Goal: Task Accomplishment & Management: Complete application form

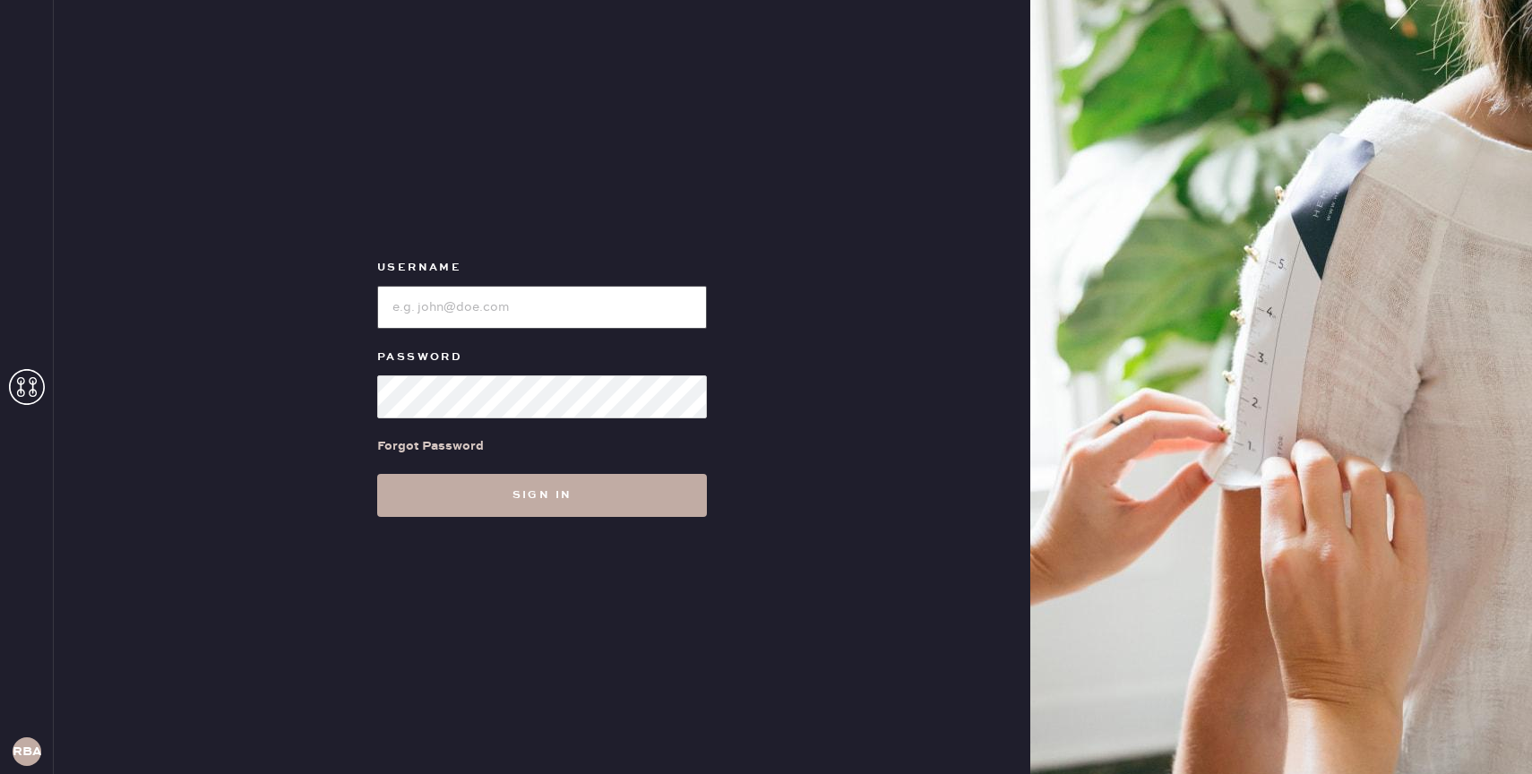
type input "reformationbond"
click at [525, 502] on button "Sign in" at bounding box center [542, 495] width 330 height 43
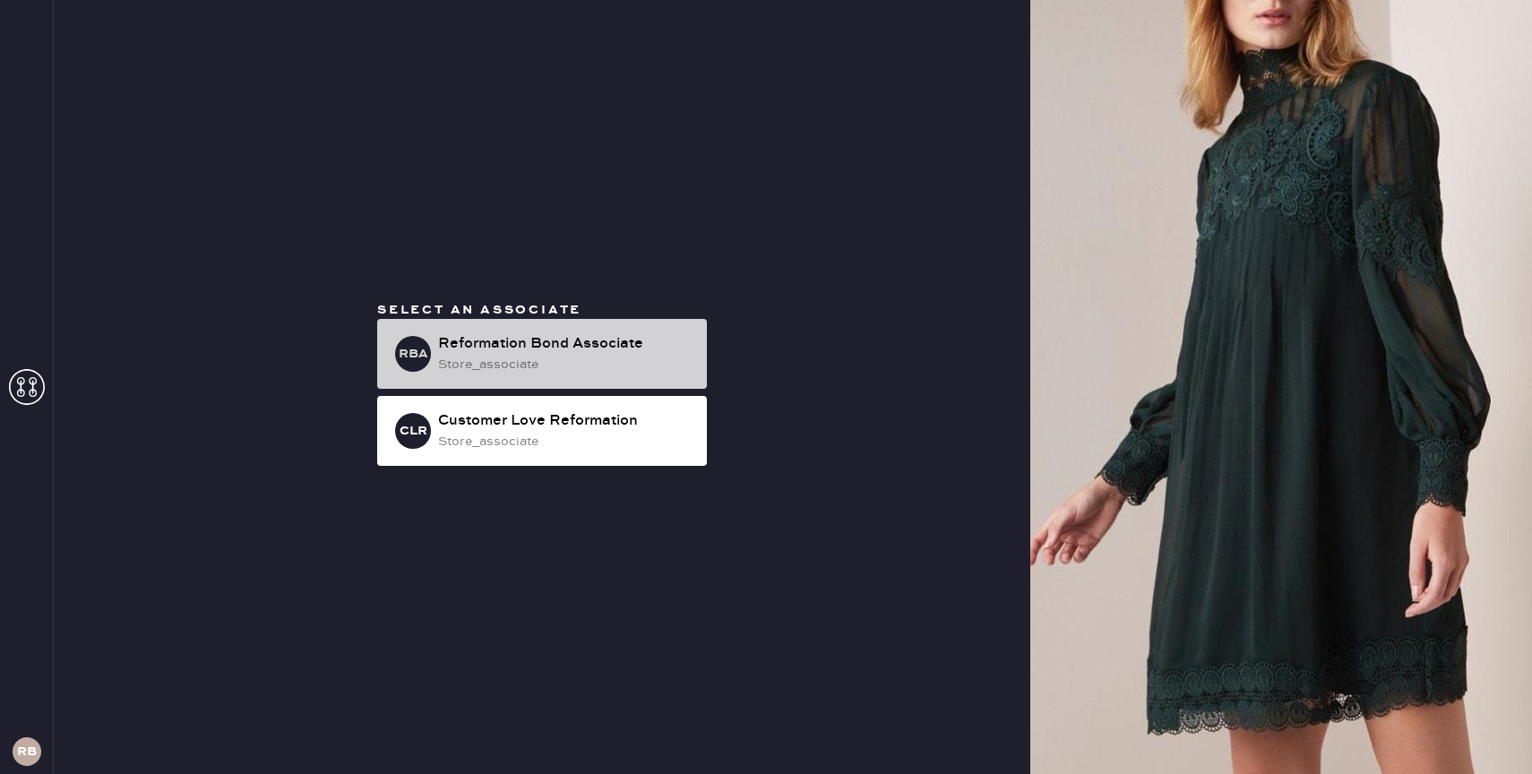
click at [568, 347] on div "Reformation Bond Associate" at bounding box center [565, 344] width 254 height 22
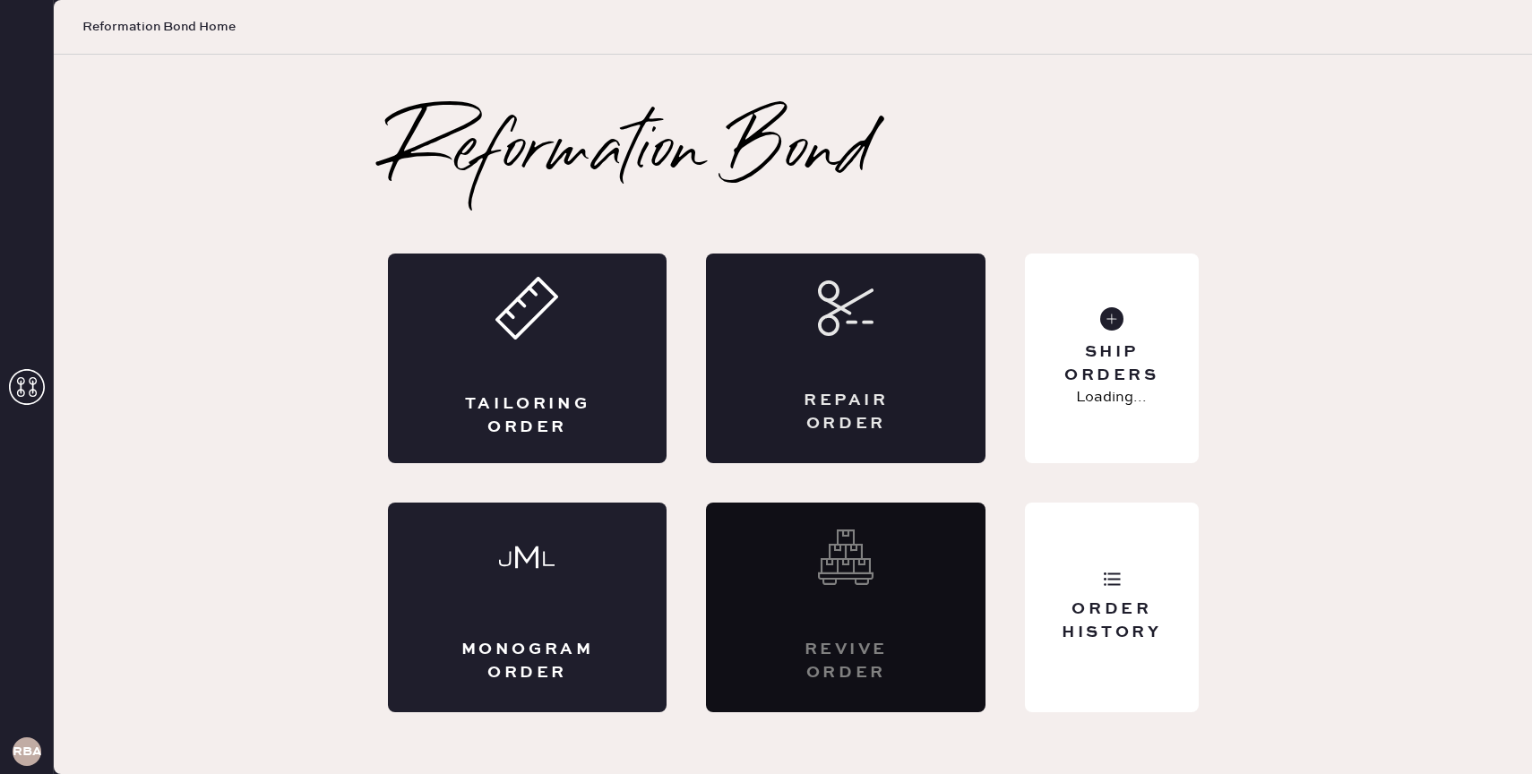
click at [780, 326] on div "Repair Order" at bounding box center [846, 359] width 280 height 210
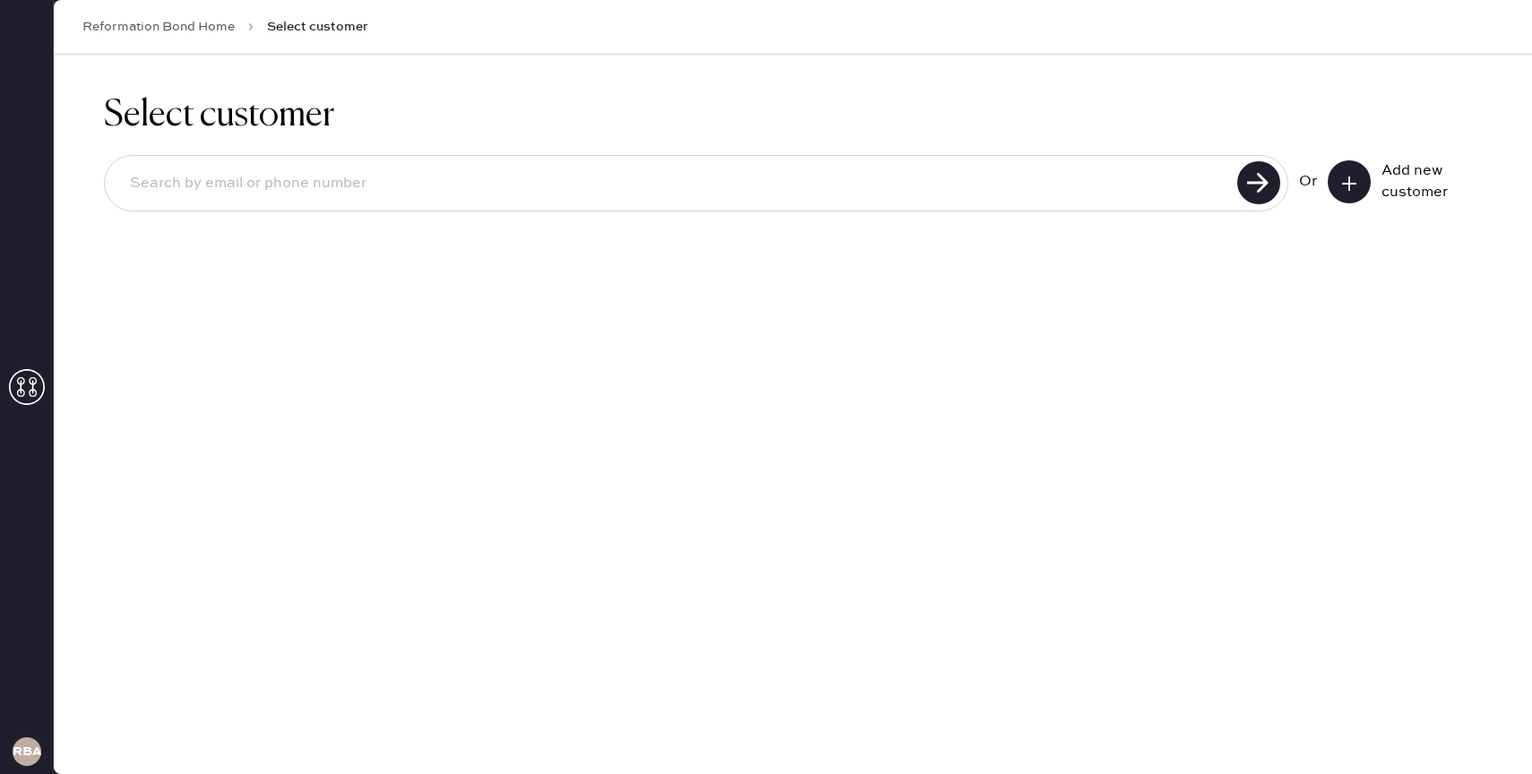
click at [572, 186] on input at bounding box center [674, 183] width 1116 height 41
type input "[PERSON_NAME][EMAIL_ADDRESS][DOMAIN_NAME]"
click at [1251, 175] on use at bounding box center [1258, 182] width 43 height 43
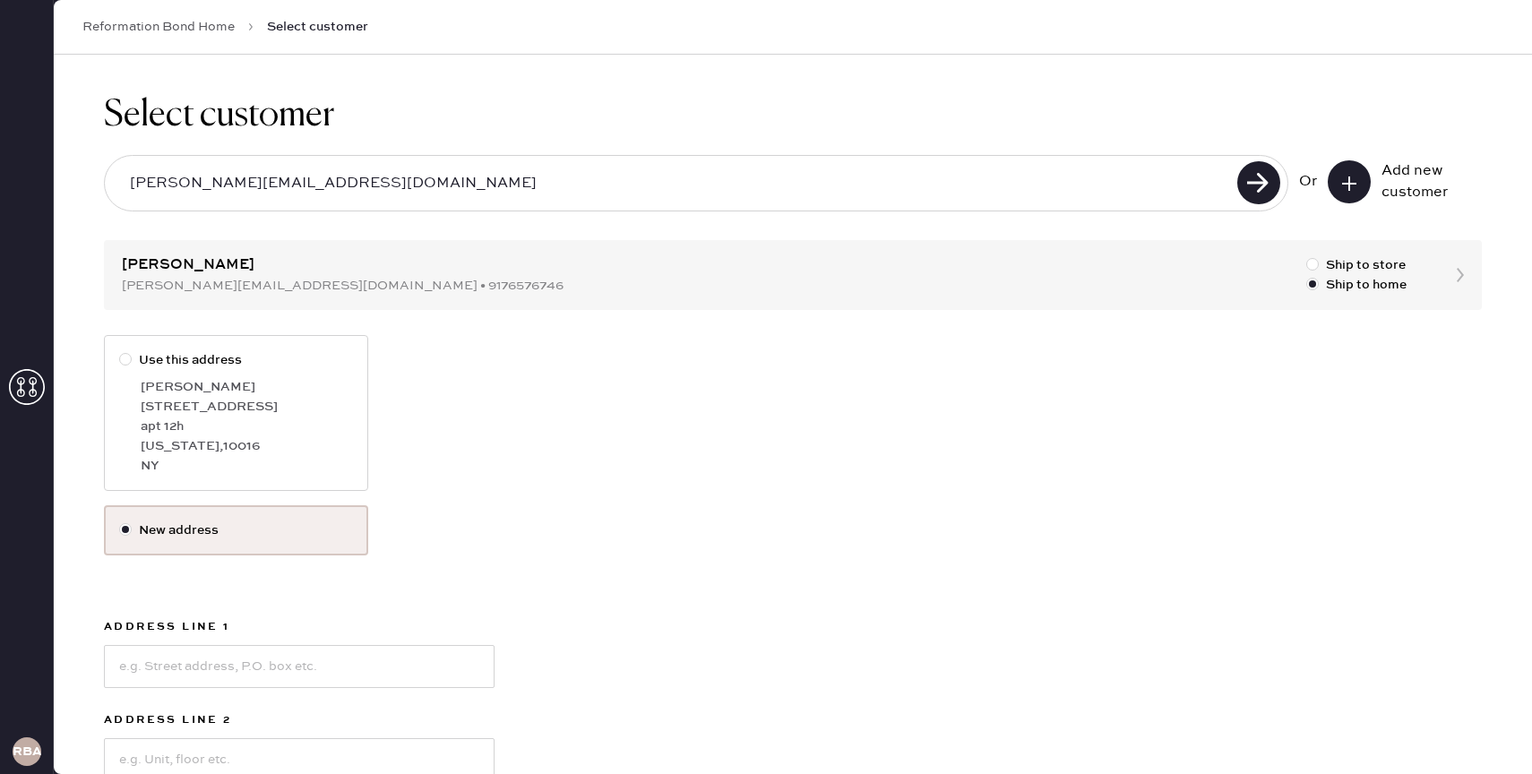
click at [286, 443] on div "[US_STATE][GEOGRAPHIC_DATA]" at bounding box center [247, 446] width 212 height 20
click at [120, 351] on input "Use this address" at bounding box center [119, 350] width 1 height 1
radio input "true"
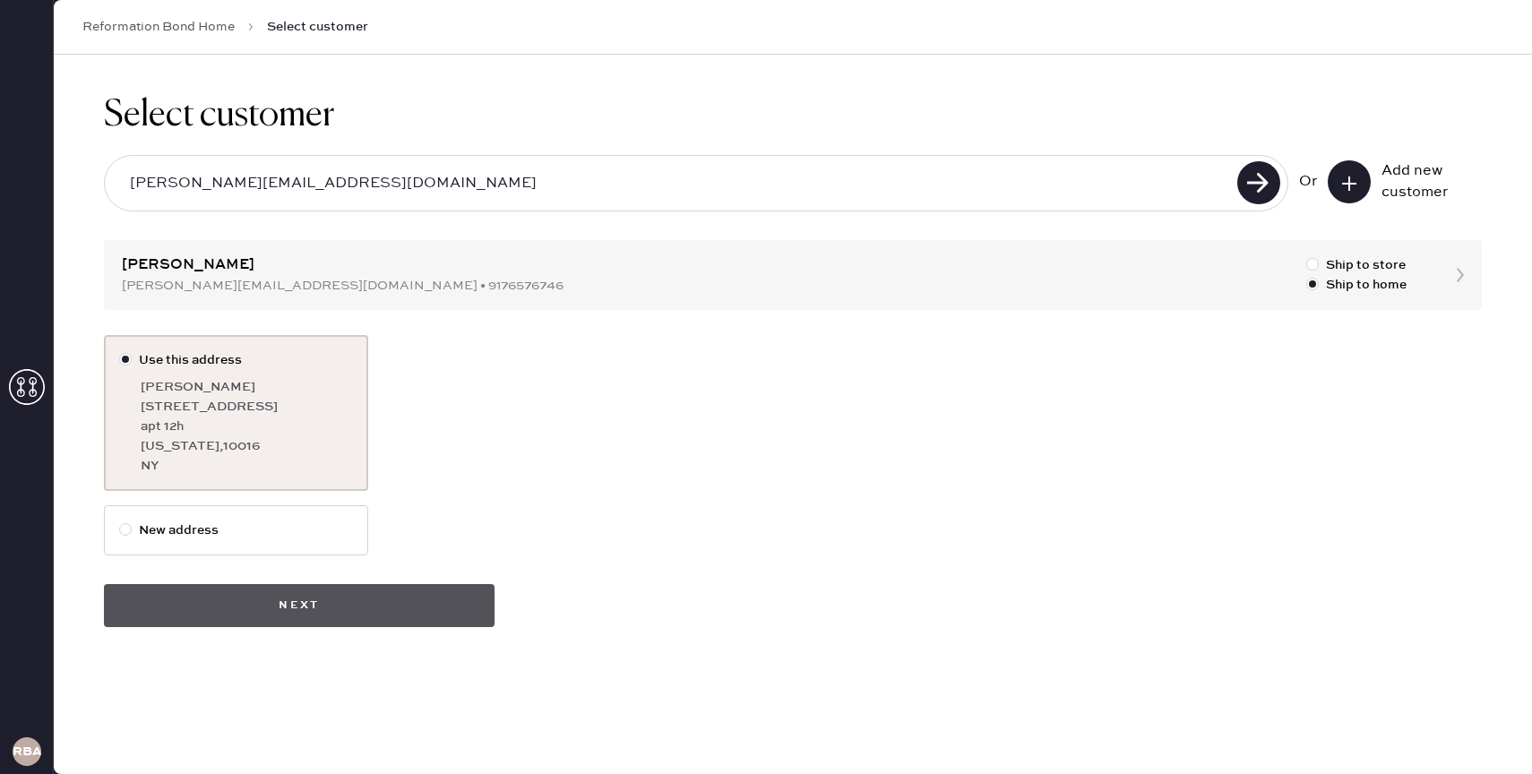
click at [302, 598] on button "Next" at bounding box center [299, 605] width 391 height 43
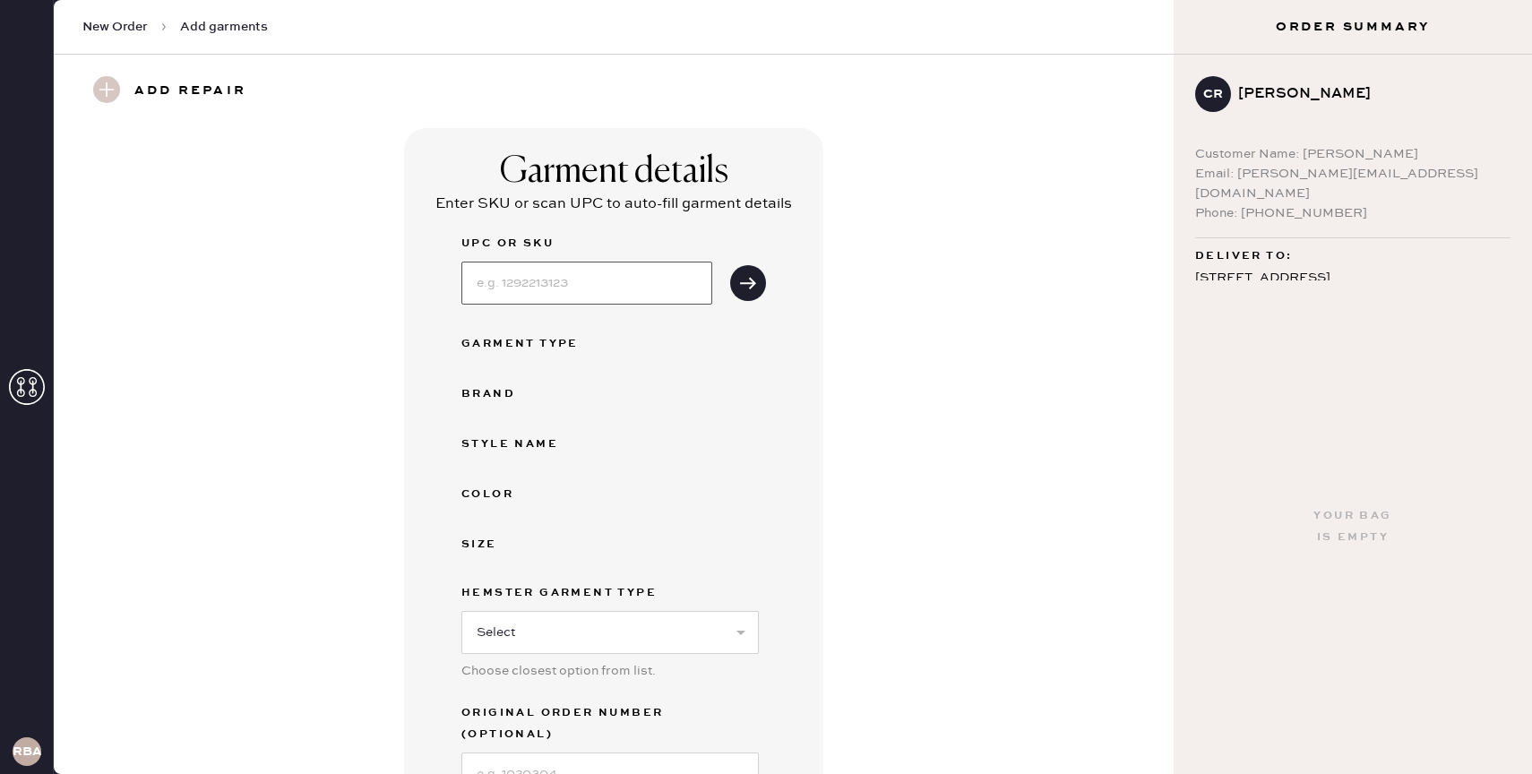
click at [584, 300] on input at bounding box center [586, 283] width 251 height 43
click at [605, 282] on input at bounding box center [586, 283] width 251 height 43
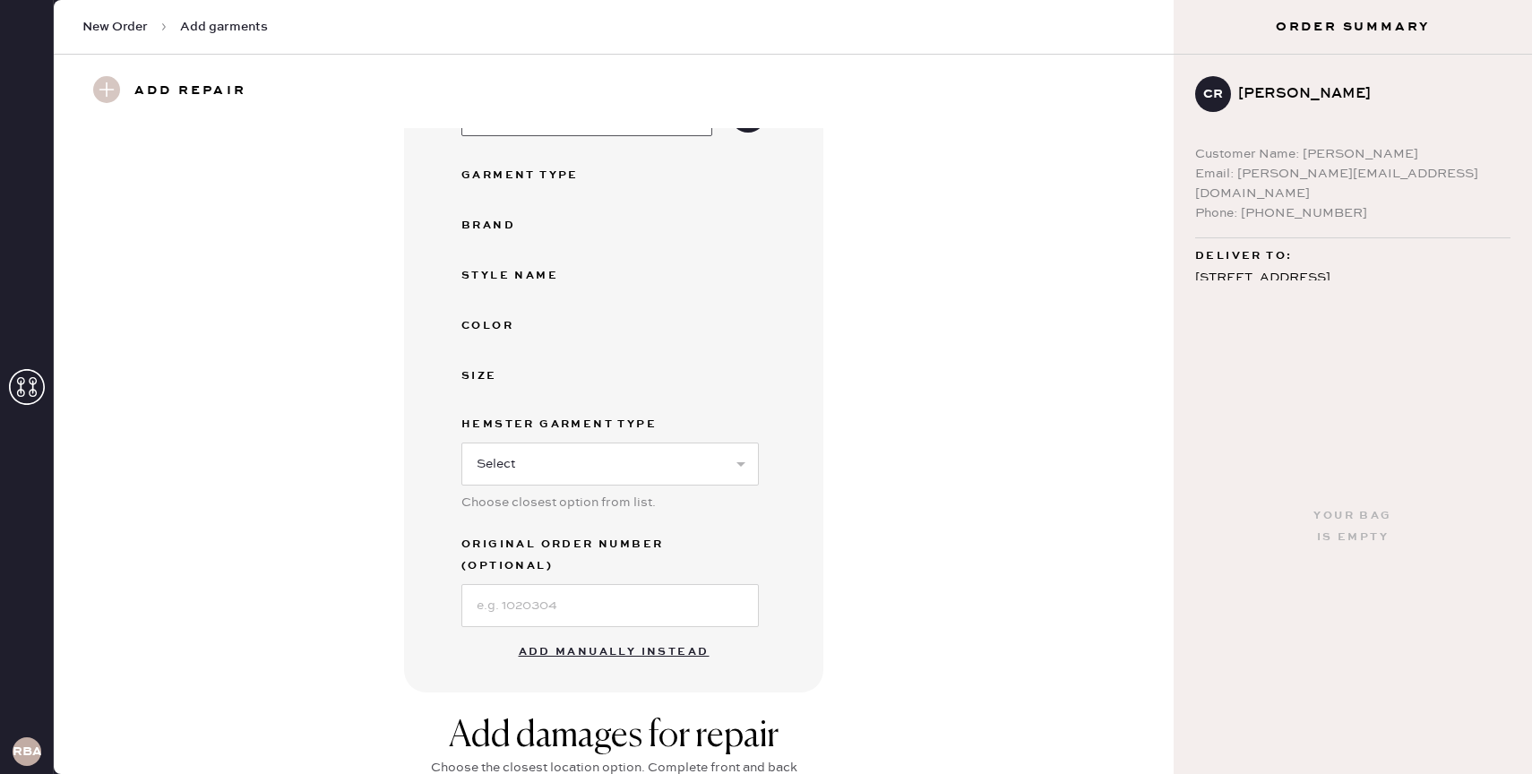
scroll to position [333, 0]
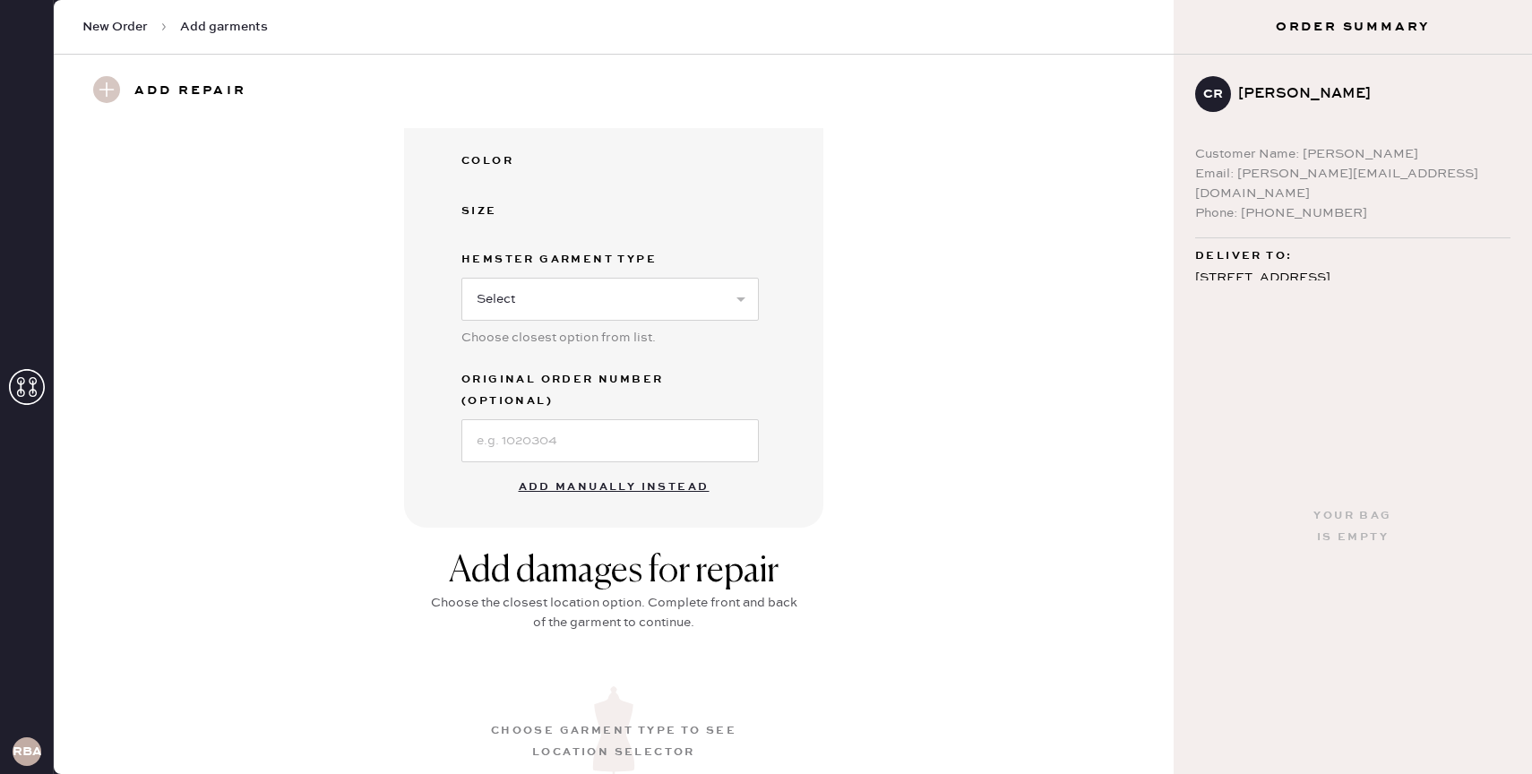
click at [701, 469] on button "Add manually instead" at bounding box center [614, 487] width 212 height 36
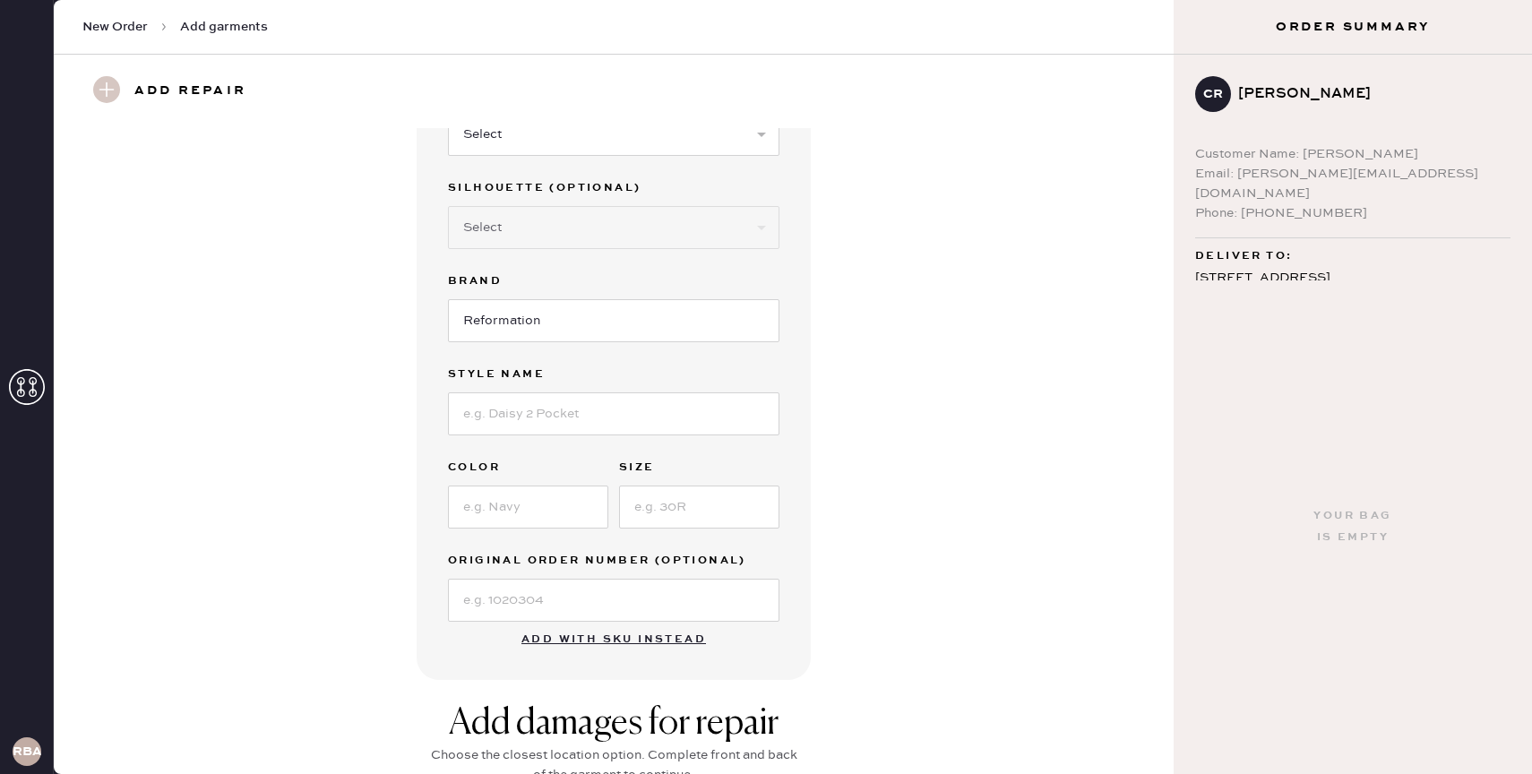
scroll to position [0, 0]
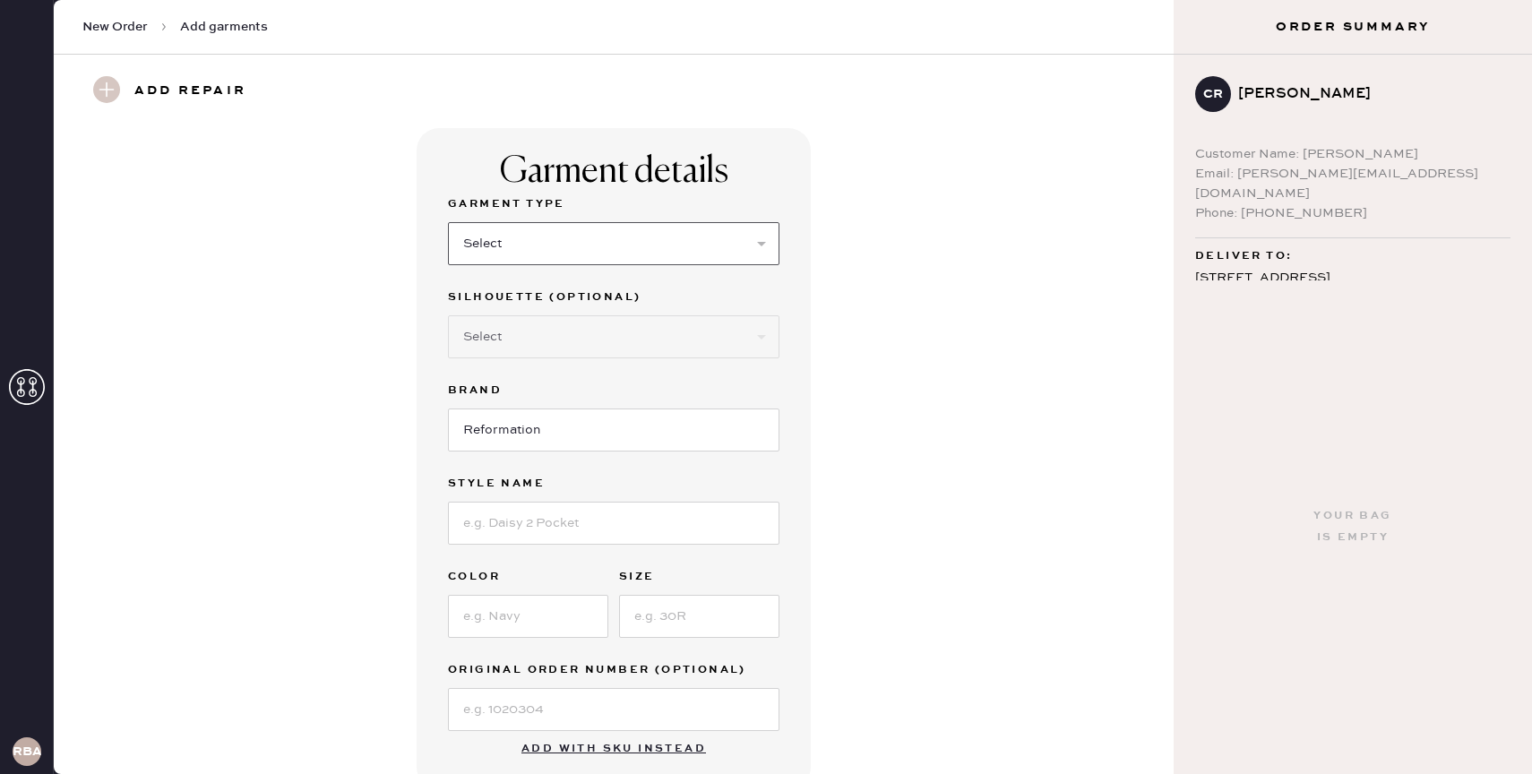
click at [643, 238] on select "Select Basic Skirt Jeans Leggings Pants Shorts Basic Sleeved Dress Basic Sleeve…" at bounding box center [614, 243] width 332 height 43
select select "6"
click at [448, 222] on select "Select Basic Skirt Jeans Leggings Pants Shorts Basic Sleeved Dress Basic Sleeve…" at bounding box center [614, 243] width 332 height 43
click at [622, 339] on select "Select Maxi Dress Midi Dress Mini Dress Other" at bounding box center [614, 336] width 332 height 43
click at [448, 315] on select "Select Maxi Dress Midi Dress Mini Dress Other" at bounding box center [614, 336] width 332 height 43
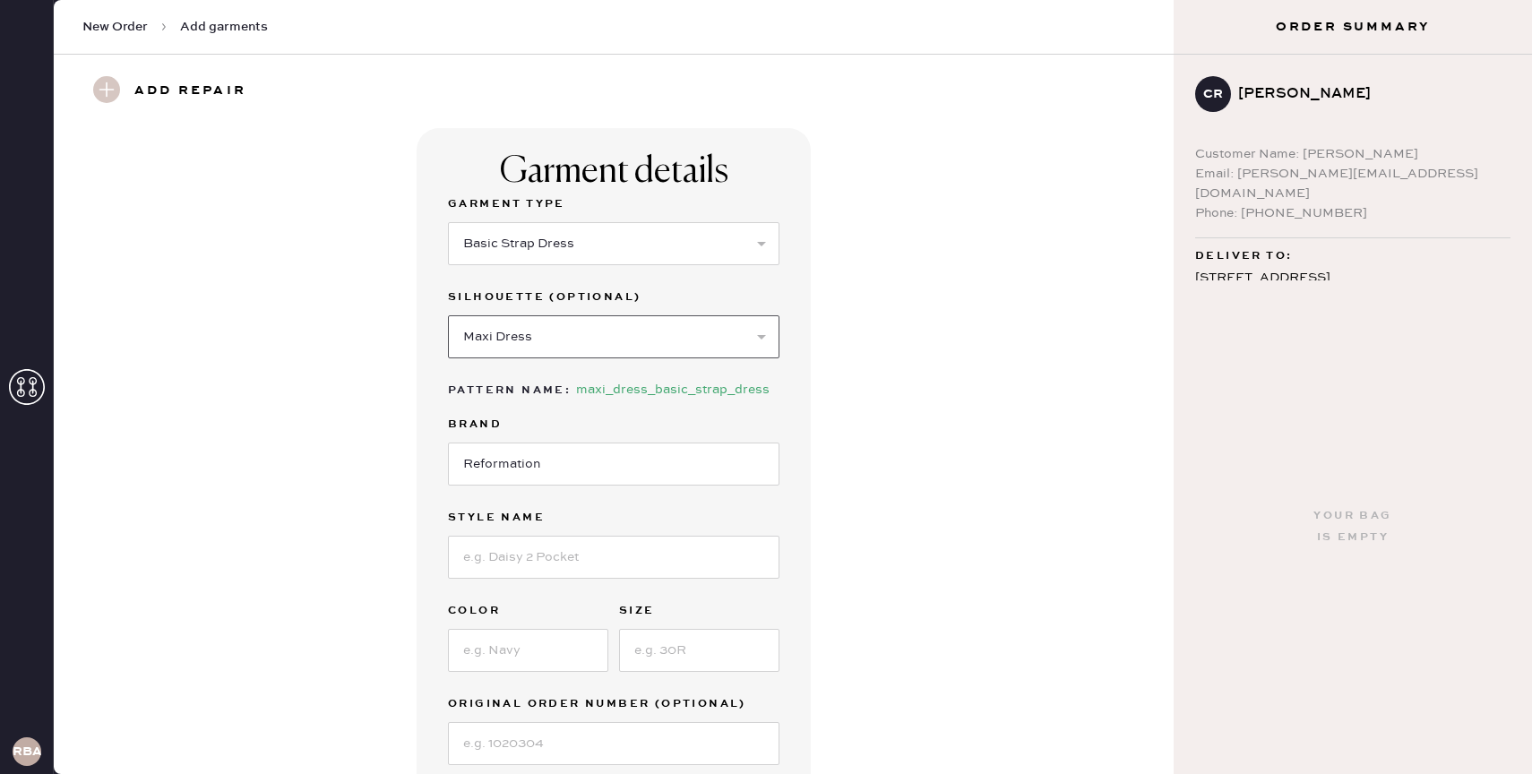
click at [622, 340] on select "Select Maxi Dress Midi Dress Mini Dress Other" at bounding box center [614, 336] width 332 height 43
select select "38"
click at [448, 315] on select "Select Maxi Dress Midi Dress Mini Dress Other" at bounding box center [614, 336] width 332 height 43
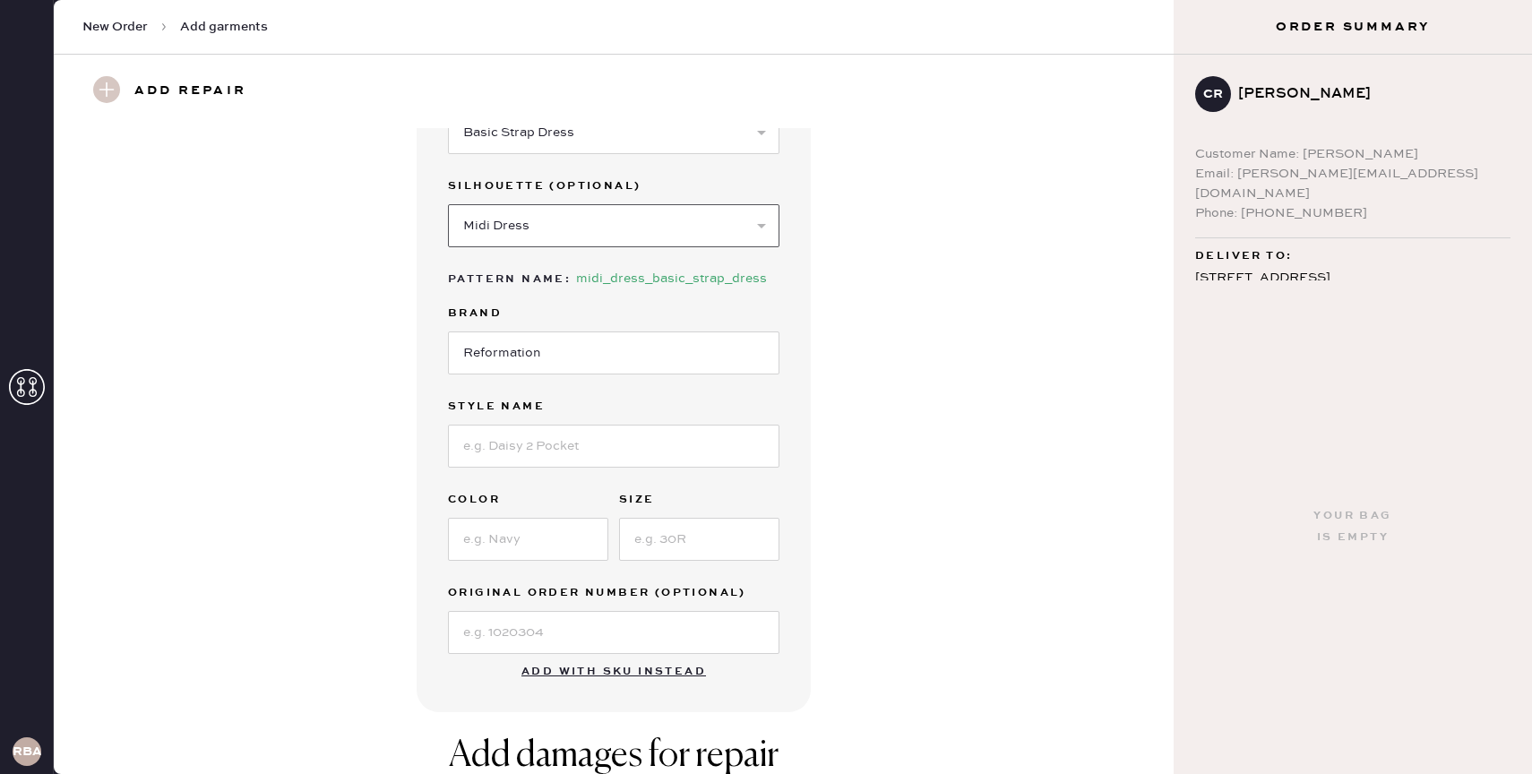
scroll to position [115, 0]
click at [571, 535] on input at bounding box center [528, 535] width 160 height 43
type input "[PERSON_NAME]"
click at [666, 533] on input at bounding box center [699, 535] width 160 height 43
type input "6"
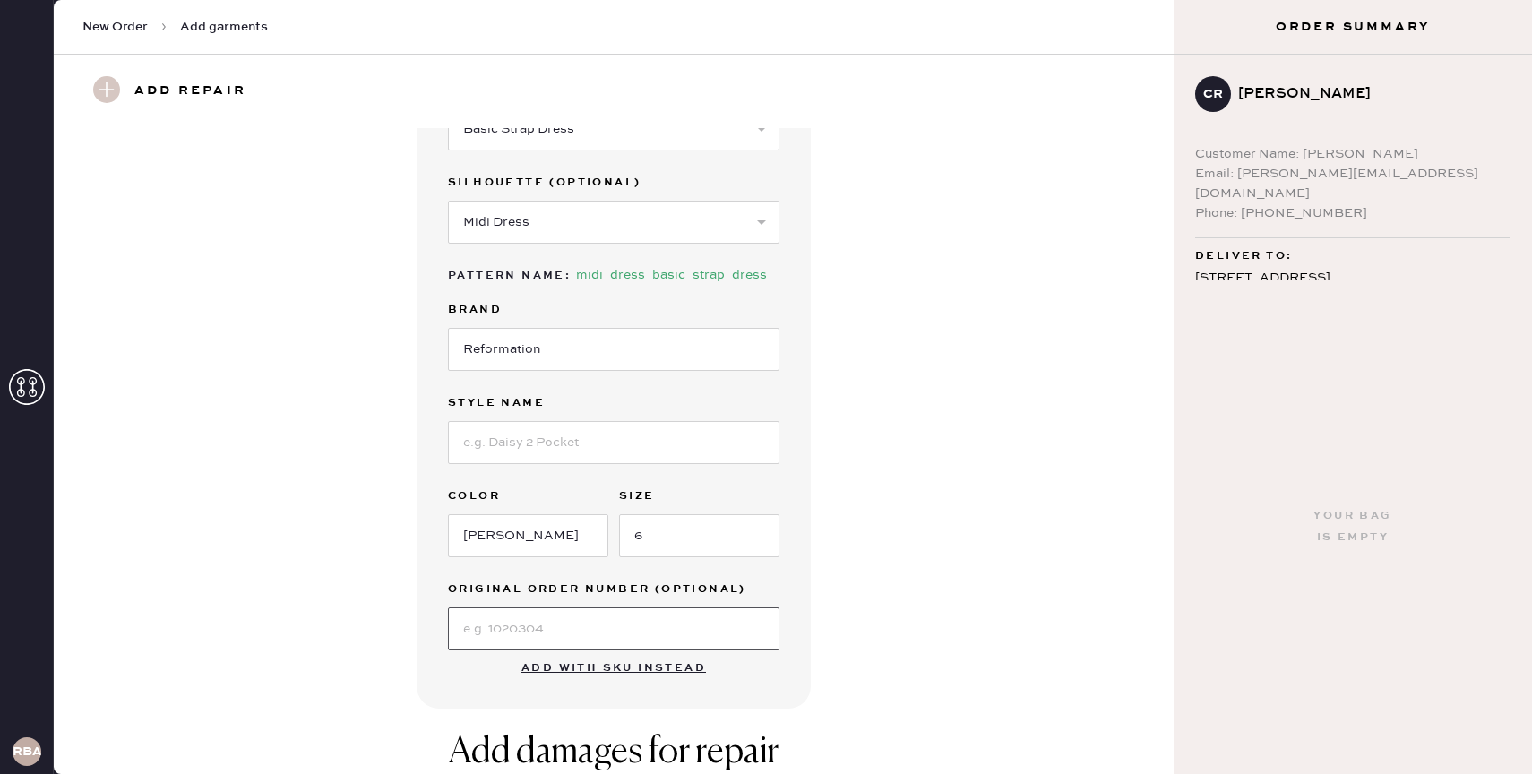
click at [616, 632] on input at bounding box center [614, 628] width 332 height 43
click at [870, 512] on div "Garment details Garment Type Select Basic Skirt Jeans Leggings Pants Shorts Bas…" at bounding box center [613, 360] width 1055 height 695
click at [563, 531] on input "[PERSON_NAME]" at bounding box center [528, 535] width 160 height 43
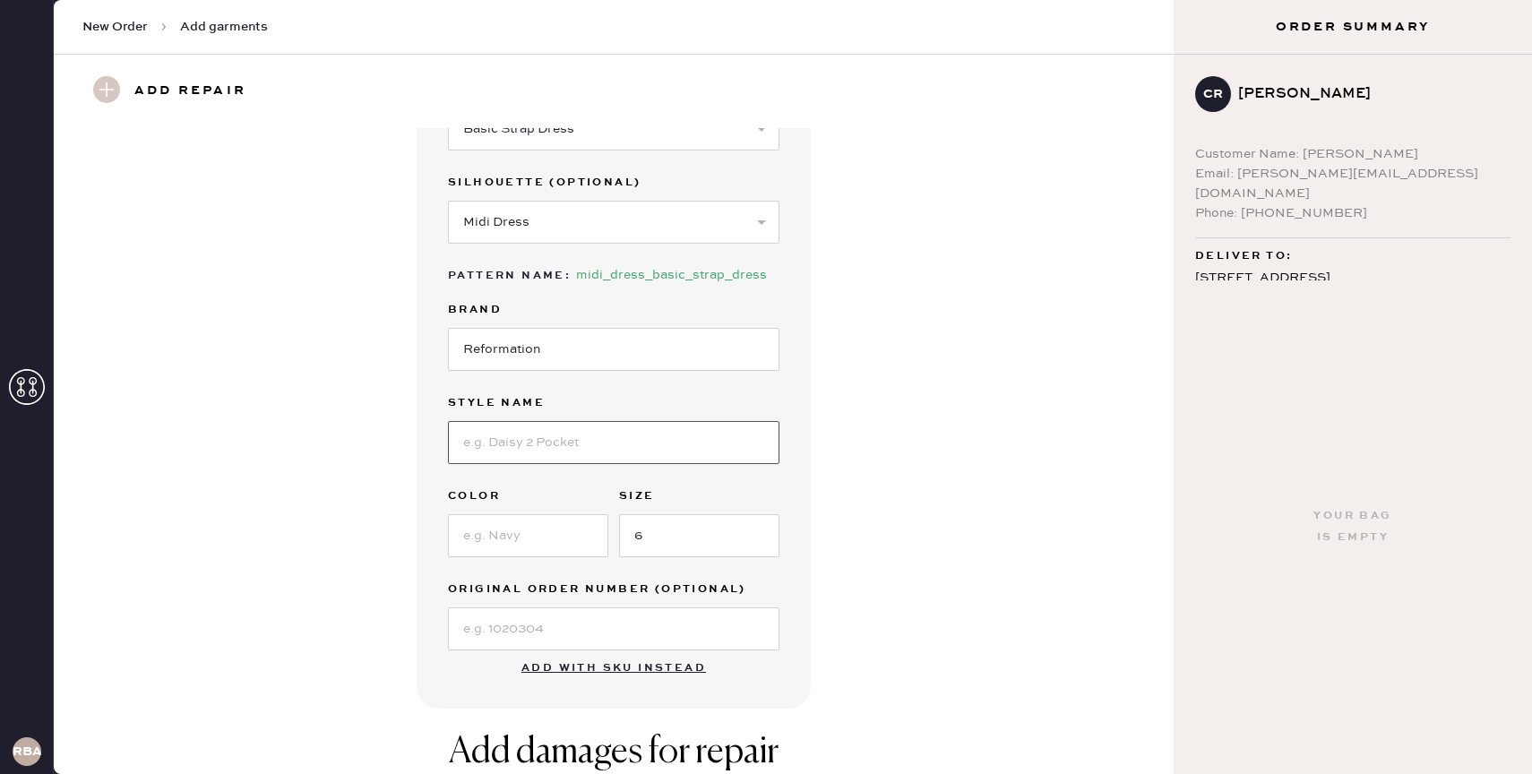
click at [551, 440] on input at bounding box center [614, 442] width 332 height 43
paste input "[PERSON_NAME]"
type input "[PERSON_NAME]"
click at [527, 535] on input at bounding box center [528, 535] width 160 height 43
type input "[PERSON_NAME]"
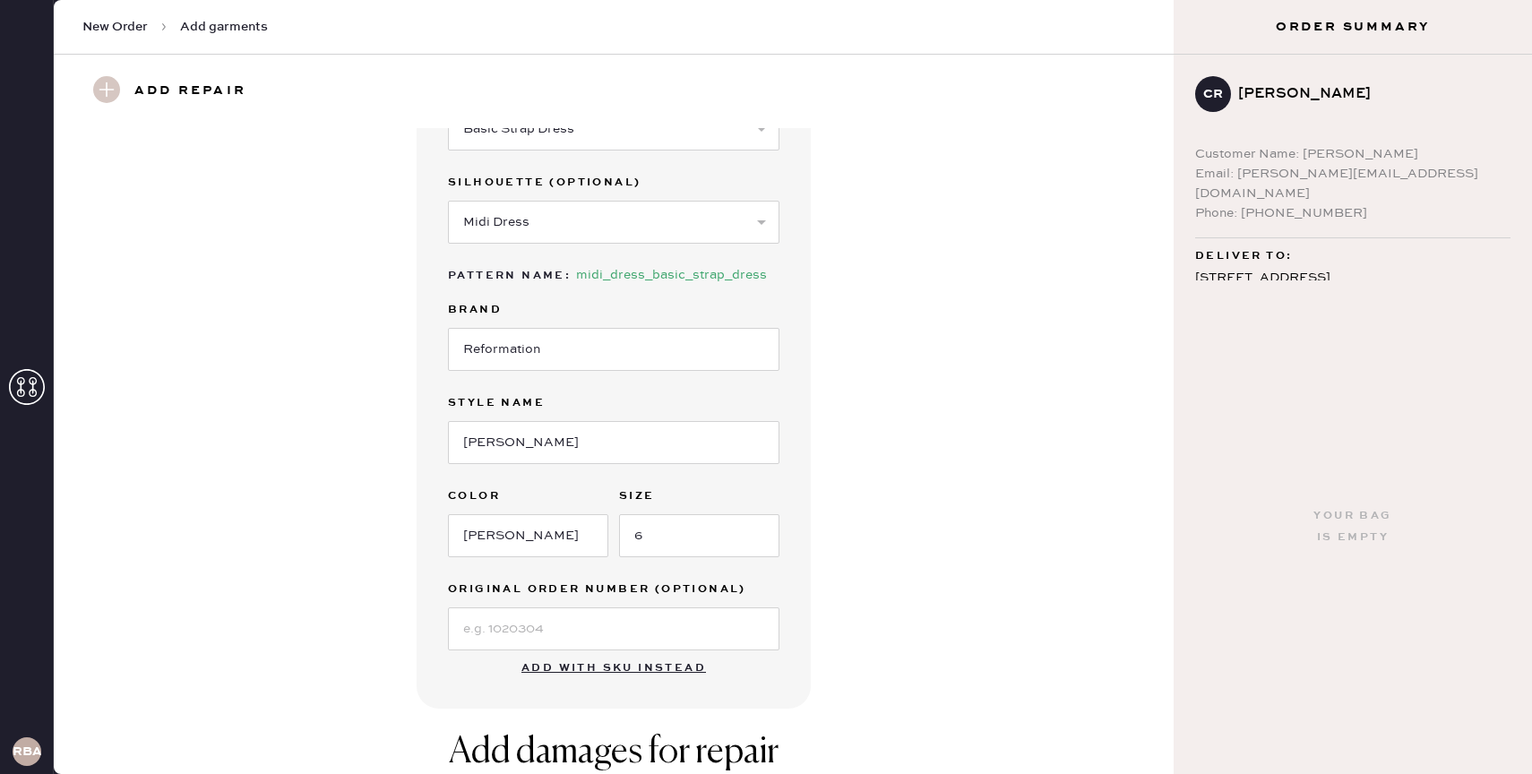
click at [944, 469] on div "Garment details Garment Type Select Basic Skirt Jeans Leggings Pants Shorts Bas…" at bounding box center [613, 360] width 1055 height 695
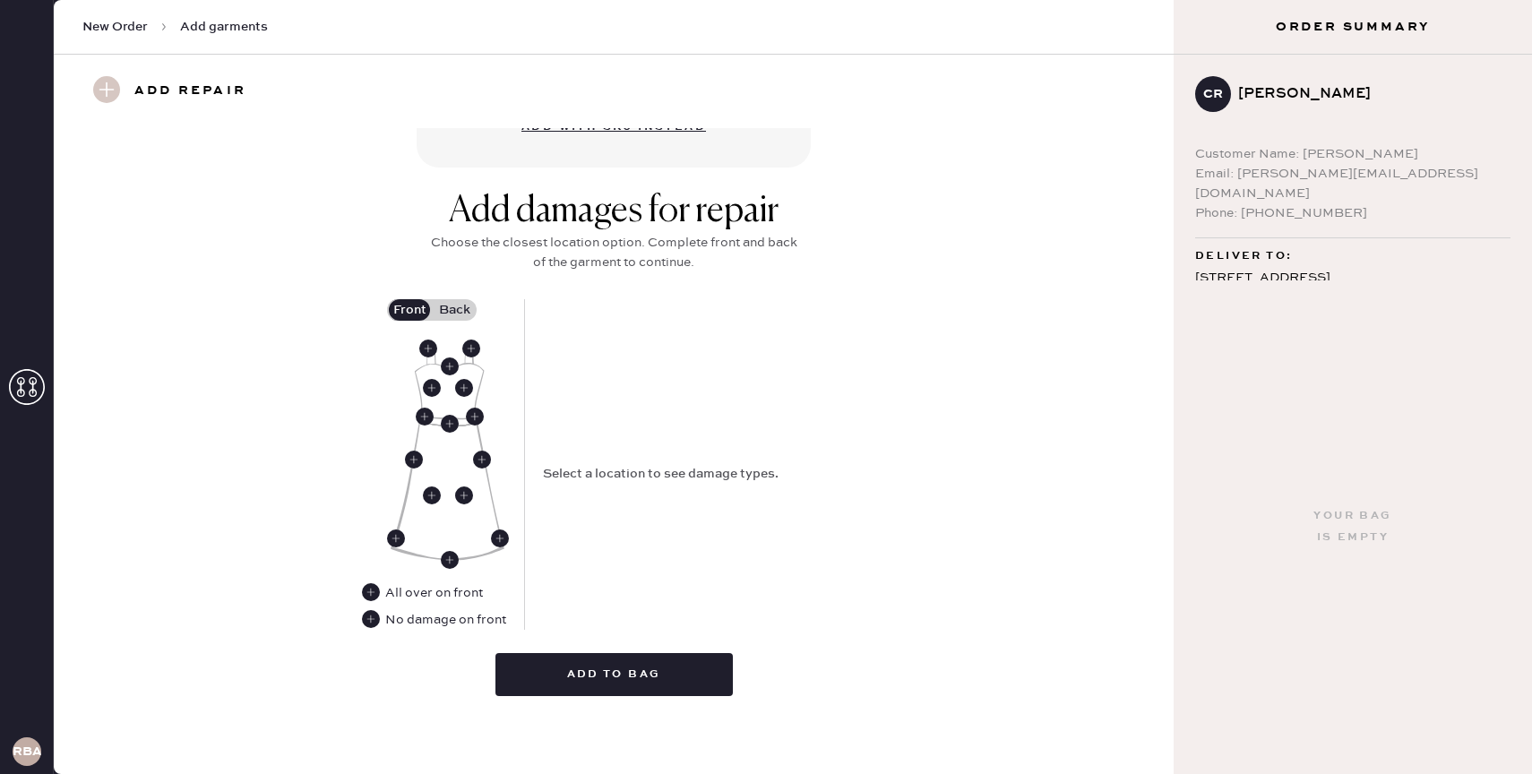
scroll to position [656, 0]
click at [457, 310] on label "Back" at bounding box center [454, 310] width 45 height 22
click at [454, 310] on input "Back" at bounding box center [454, 310] width 0 height 0
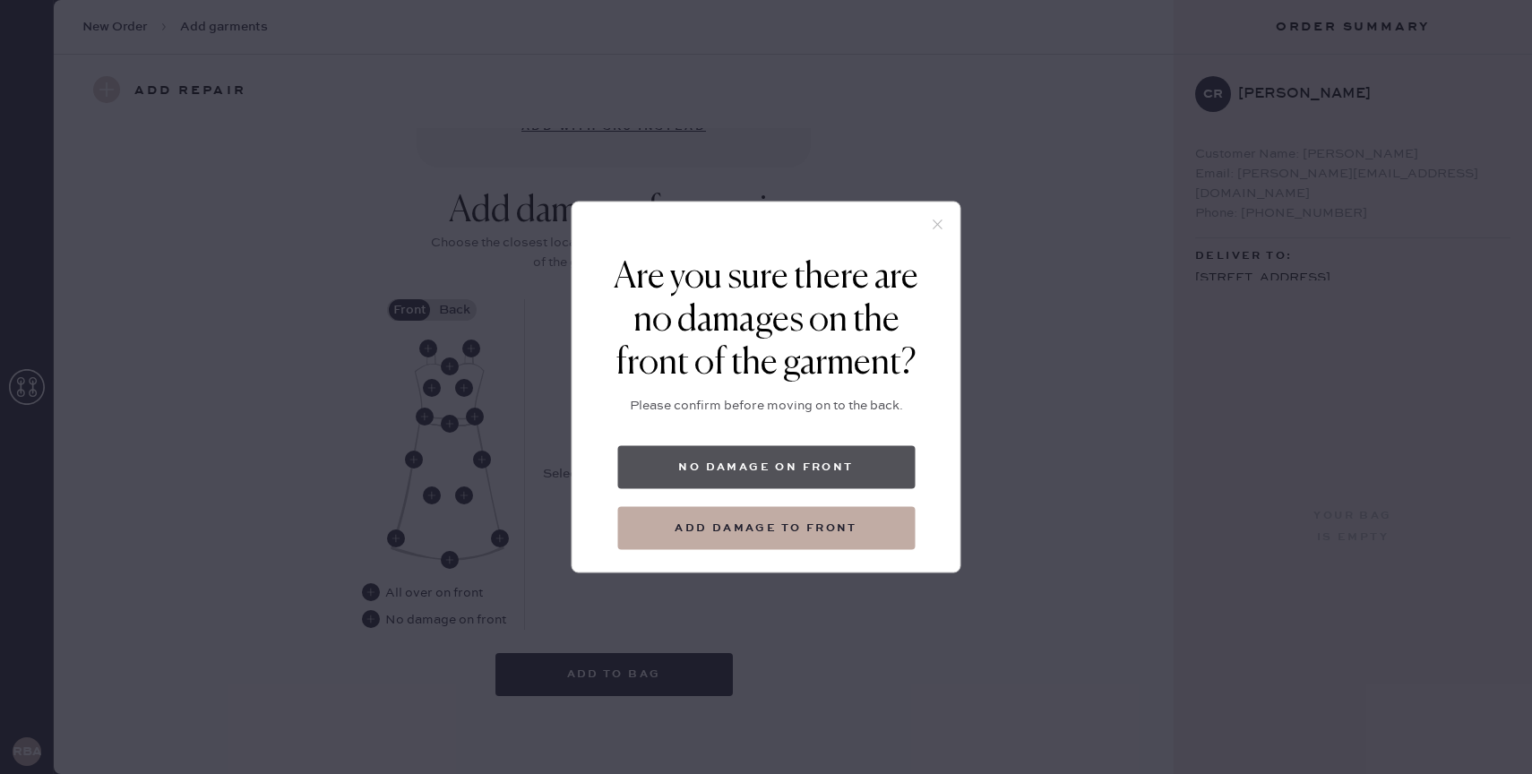
click at [744, 469] on button "No damage on front" at bounding box center [765, 467] width 297 height 43
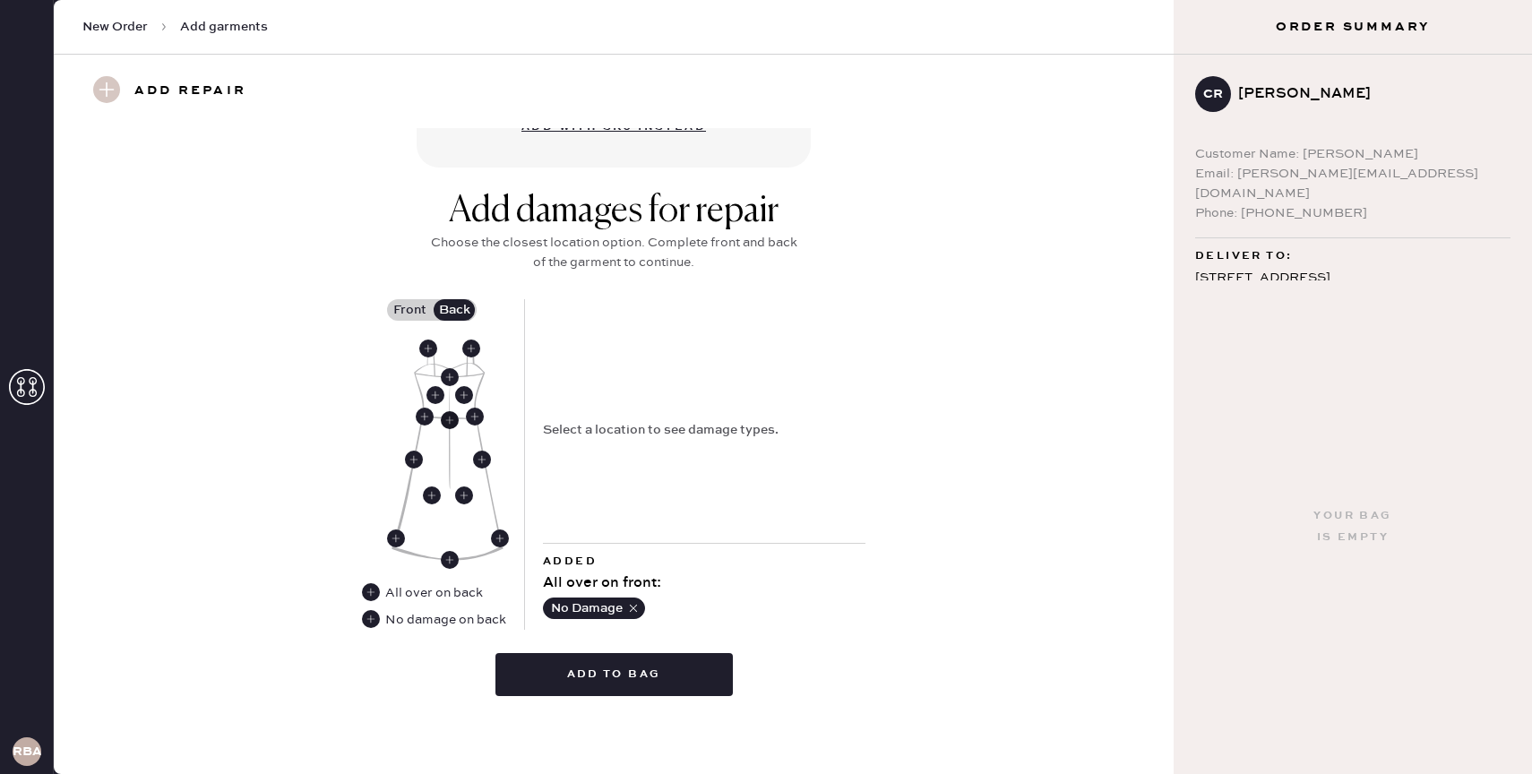
click at [449, 421] on use at bounding box center [450, 420] width 18 height 18
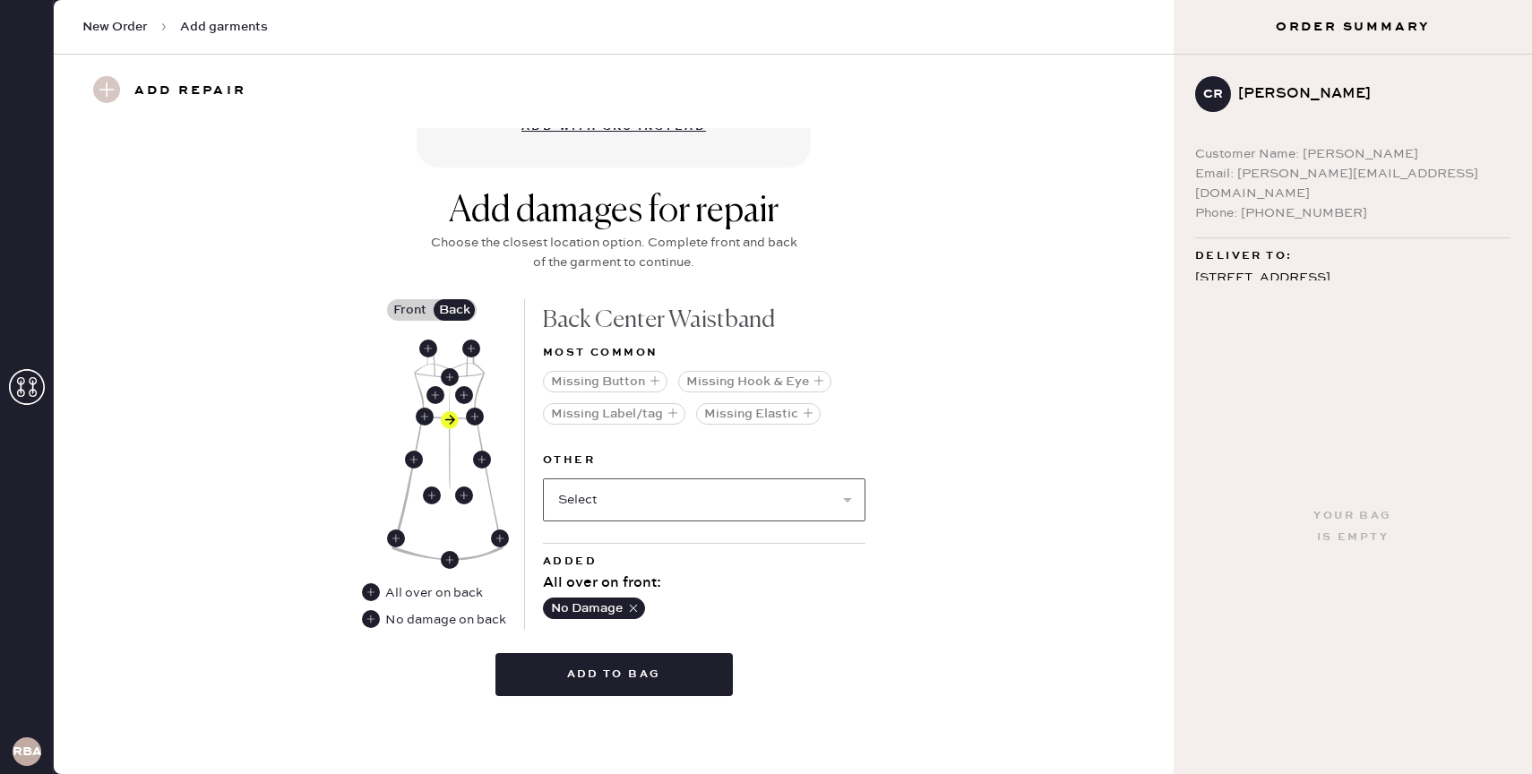
click at [623, 503] on select "Select Broken / Ripped Hem Broken Beads Broken Belt Loop Broken Button Broken C…" at bounding box center [704, 499] width 323 height 43
select select "1657"
click at [543, 478] on select "Select Broken / Ripped Hem Broken Beads Broken Belt Loop Broken Button Broken C…" at bounding box center [704, 499] width 323 height 43
select select
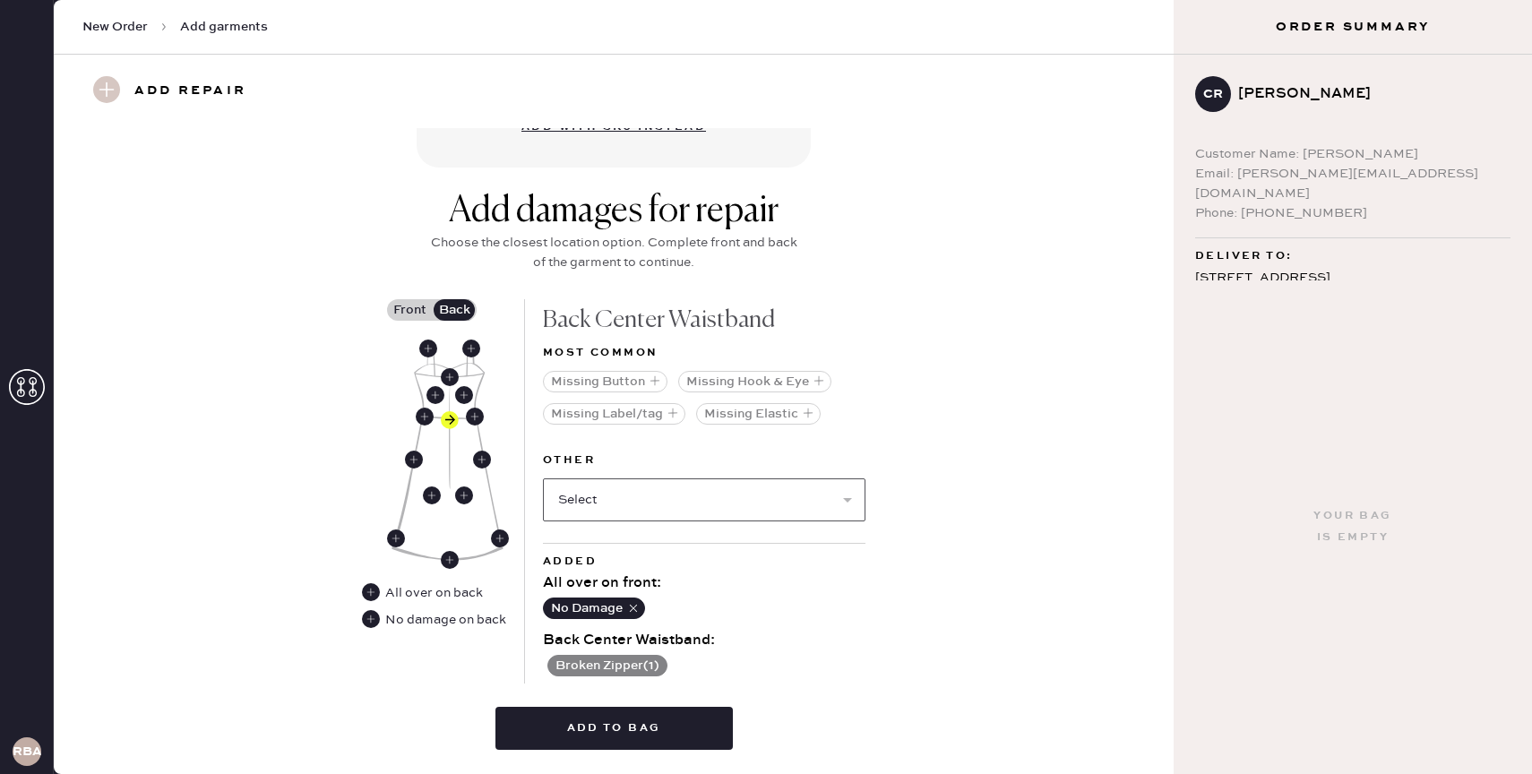
scroll to position [710, 0]
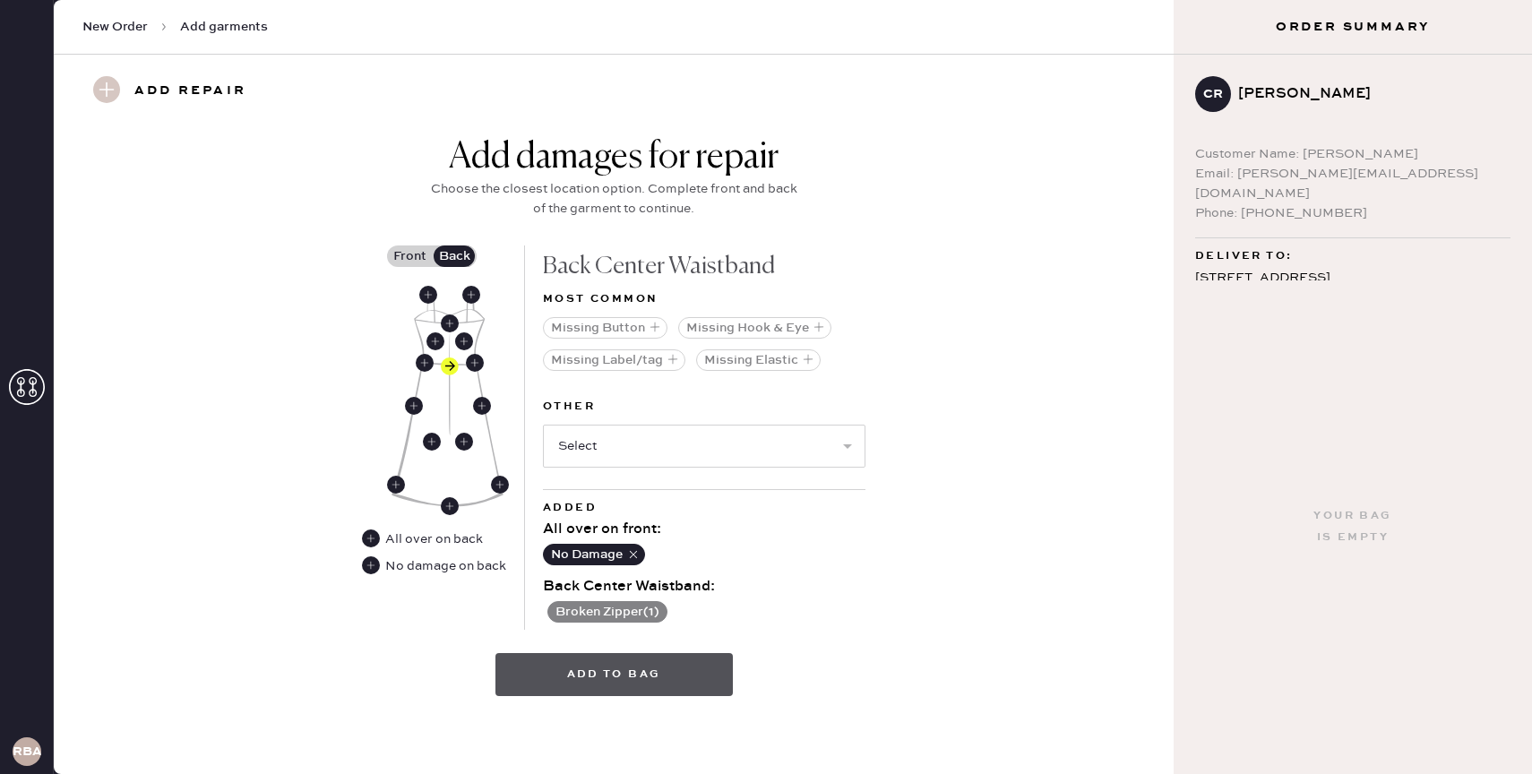
click at [700, 667] on button "Add to bag" at bounding box center [613, 674] width 237 height 43
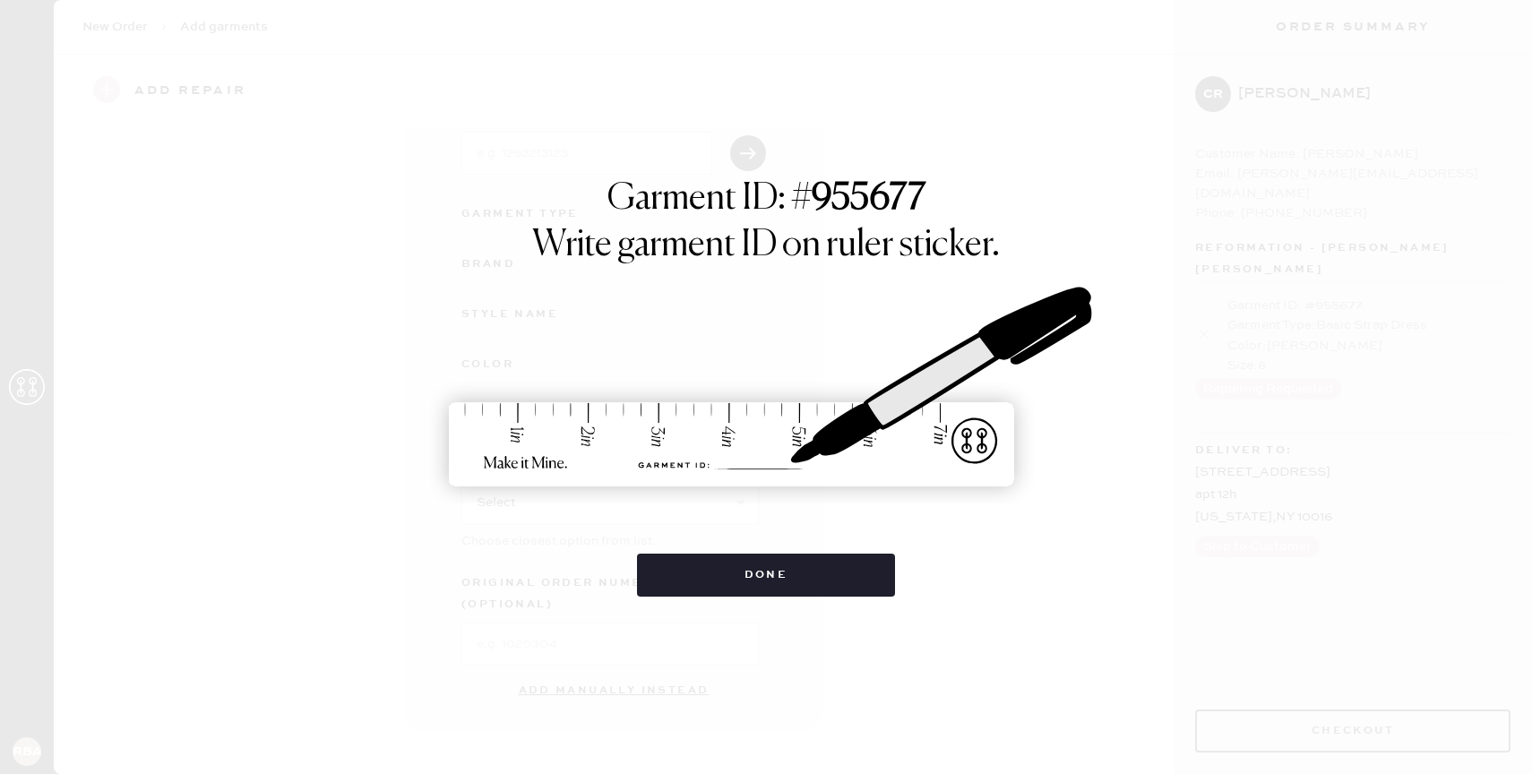
scroll to position [108, 0]
click at [821, 581] on button "Done" at bounding box center [766, 575] width 259 height 43
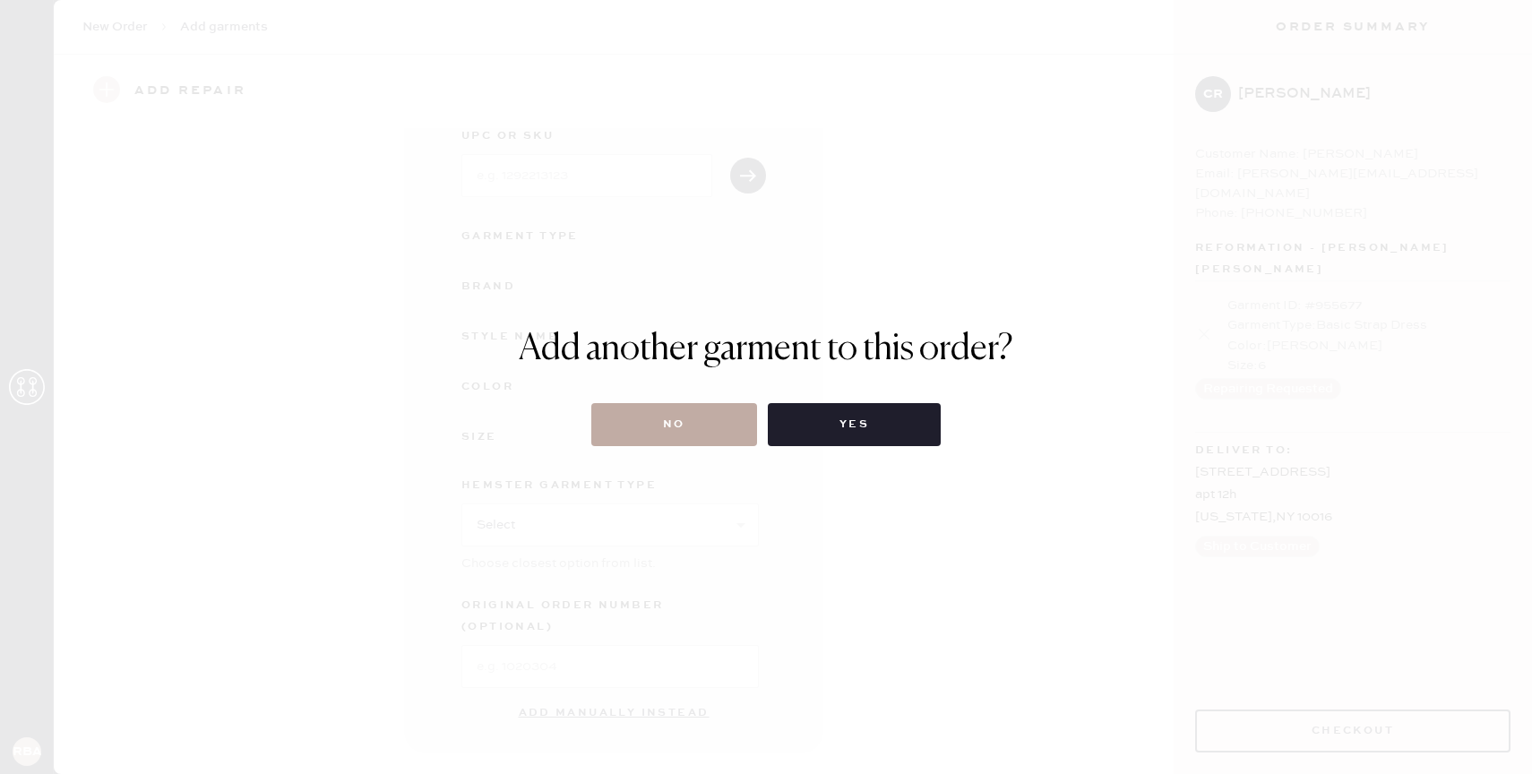
click at [667, 435] on button "No" at bounding box center [674, 424] width 166 height 43
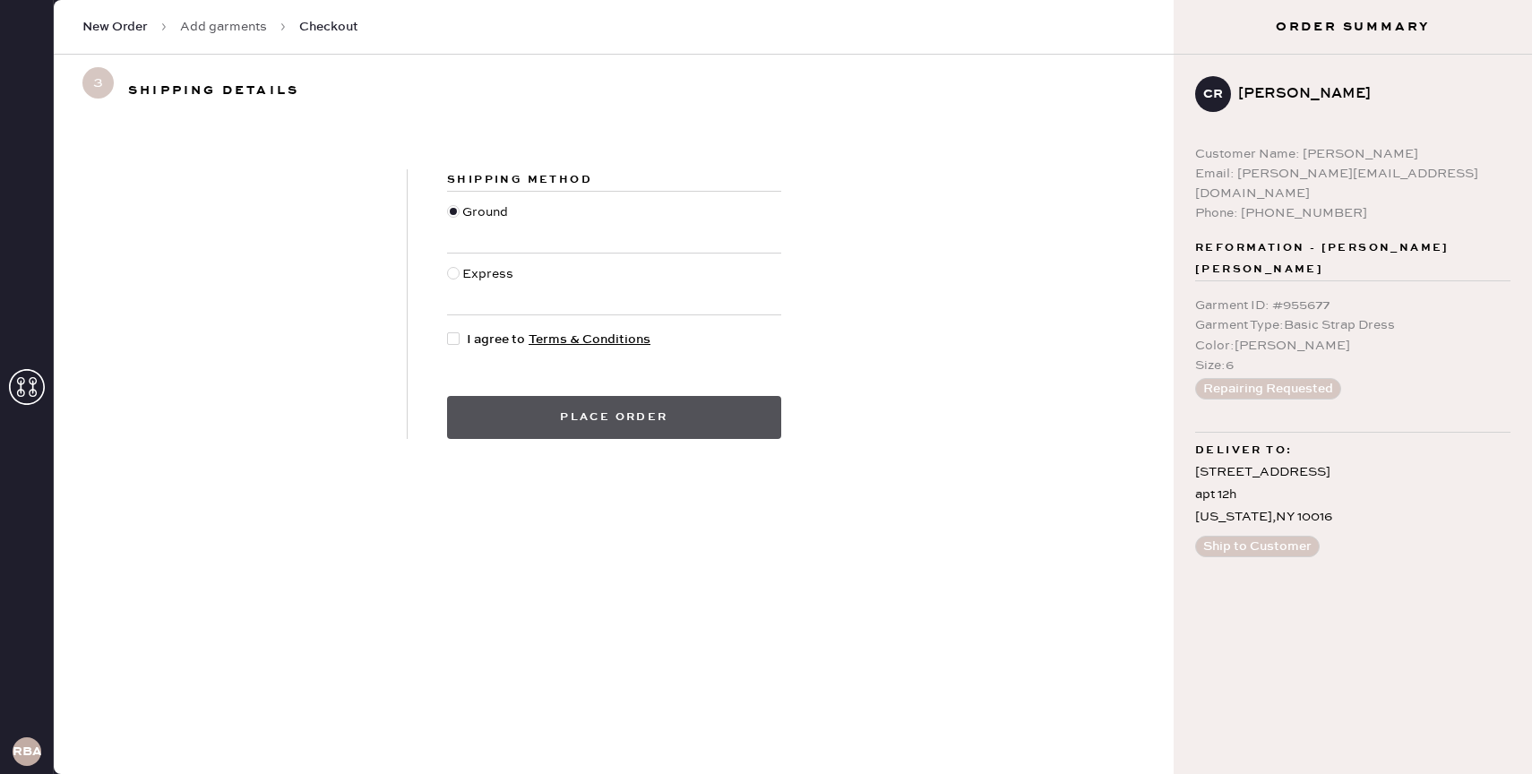
click at [668, 421] on button "Place order" at bounding box center [614, 417] width 334 height 43
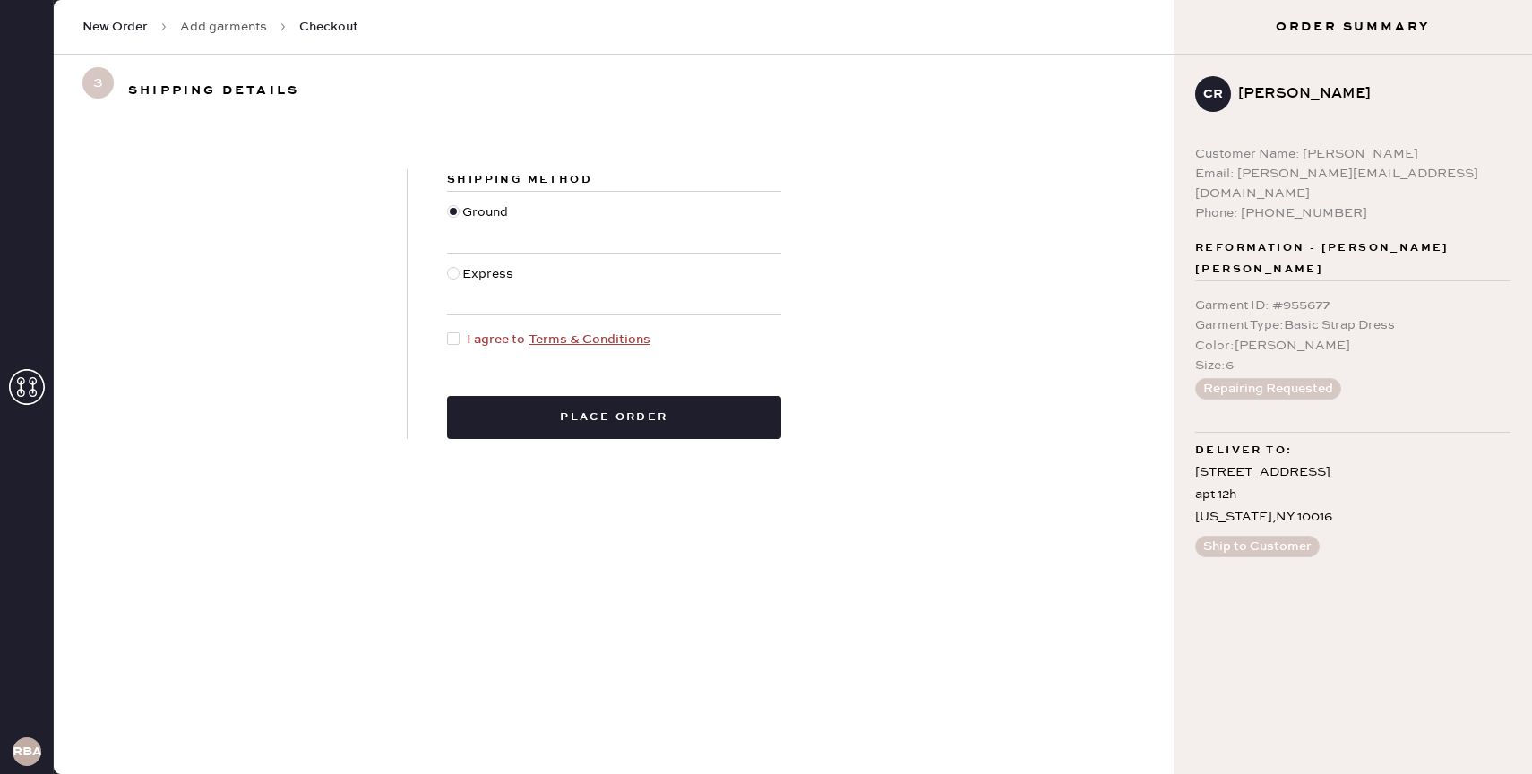
click at [461, 336] on div at bounding box center [457, 340] width 20 height 20
click at [448, 331] on input "I agree to Terms & Conditions" at bounding box center [447, 330] width 1 height 1
checkbox input "true"
click at [558, 418] on button "Place order" at bounding box center [614, 417] width 334 height 43
